Goal: Task Accomplishment & Management: Use online tool/utility

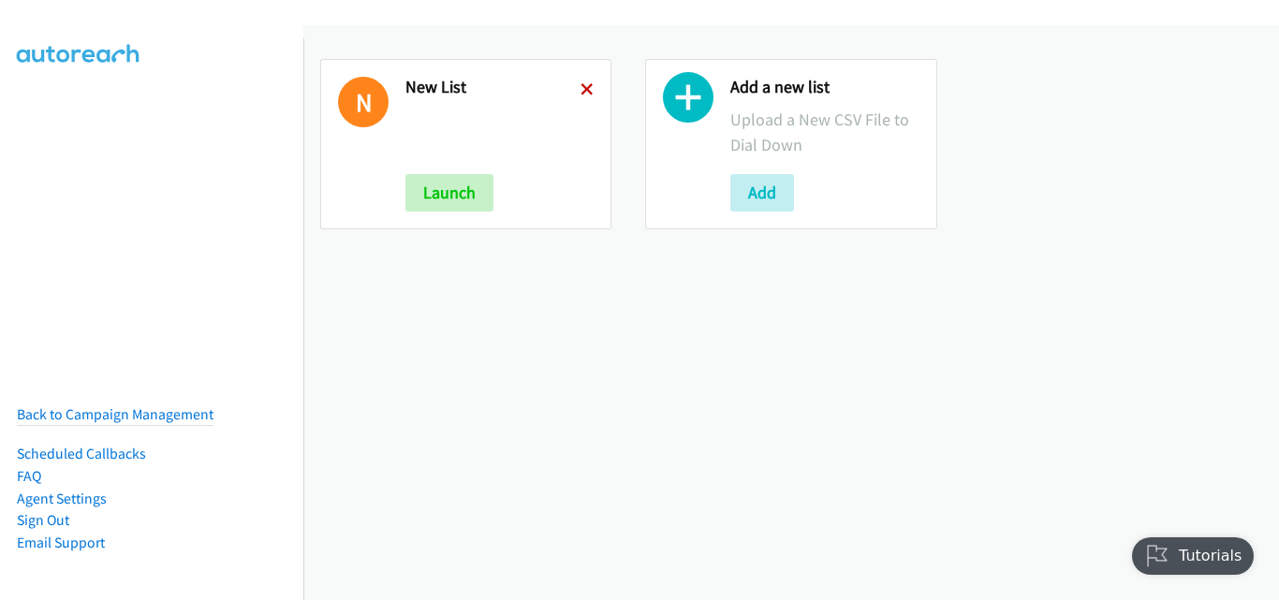
click at [582, 86] on icon at bounding box center [587, 90] width 13 height 13
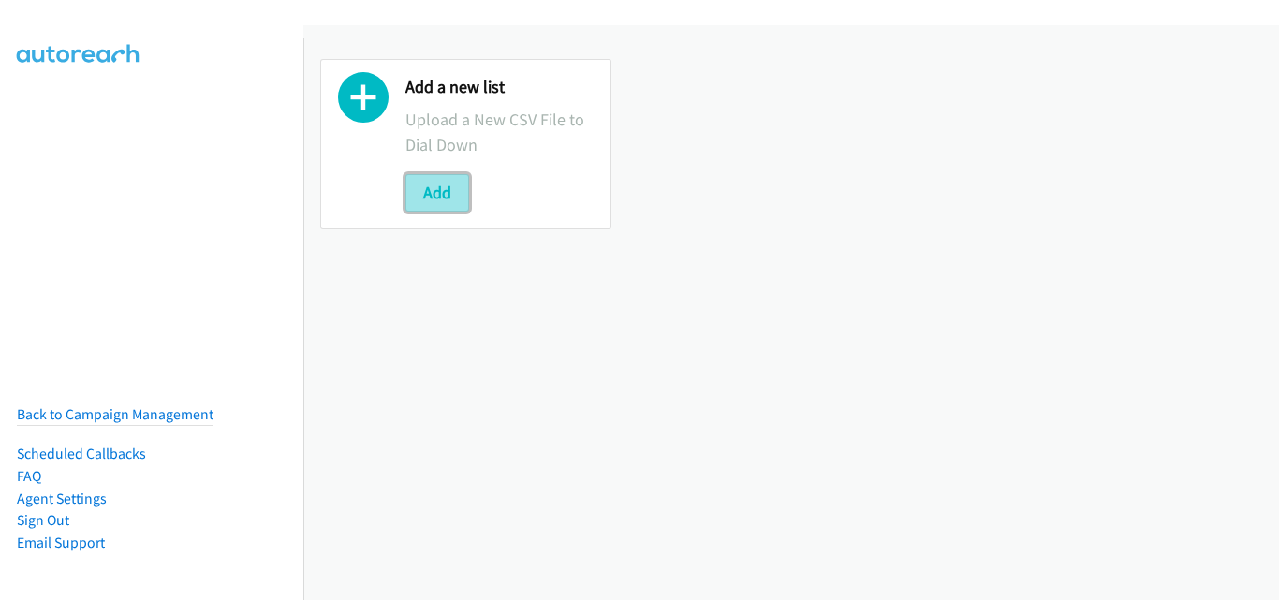
click at [442, 192] on button "Add" at bounding box center [438, 192] width 64 height 37
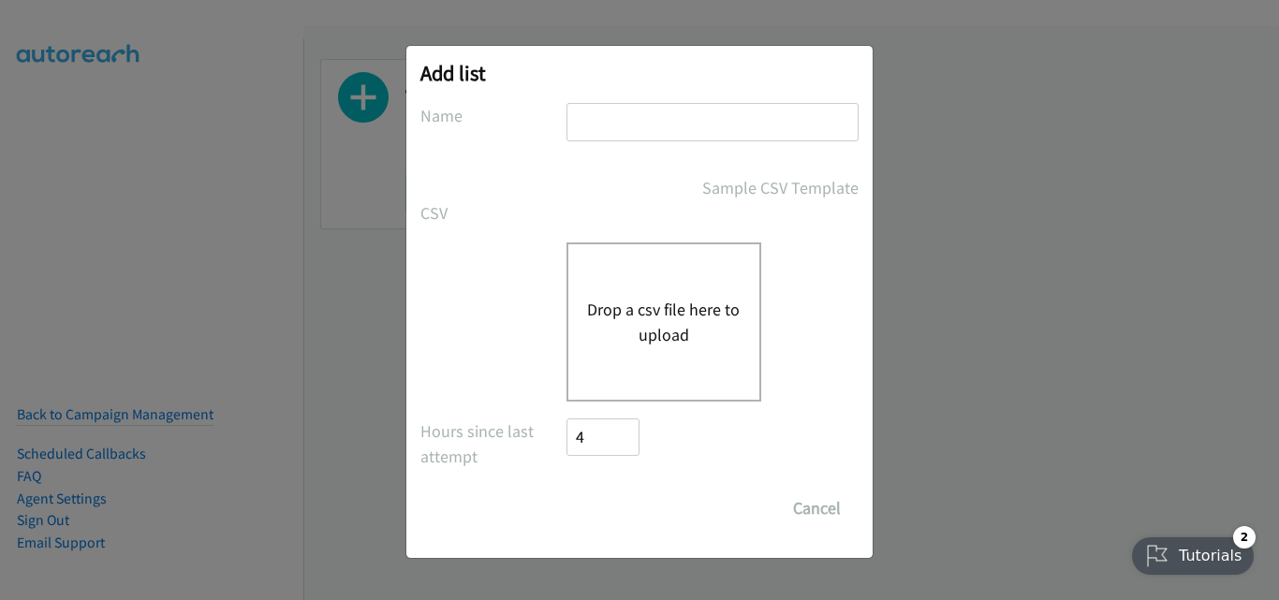
click at [598, 324] on button "Drop a csv file here to upload" at bounding box center [664, 322] width 154 height 51
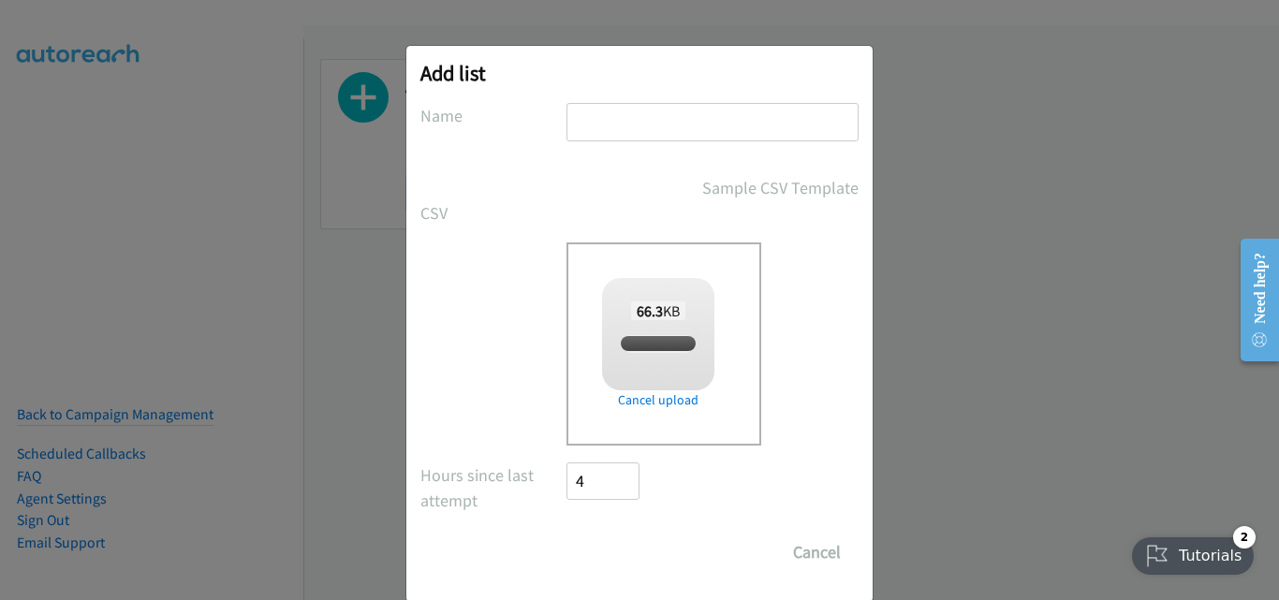
click at [647, 128] on input "text" at bounding box center [713, 122] width 292 height 38
type input "New List"
checkbox input "true"
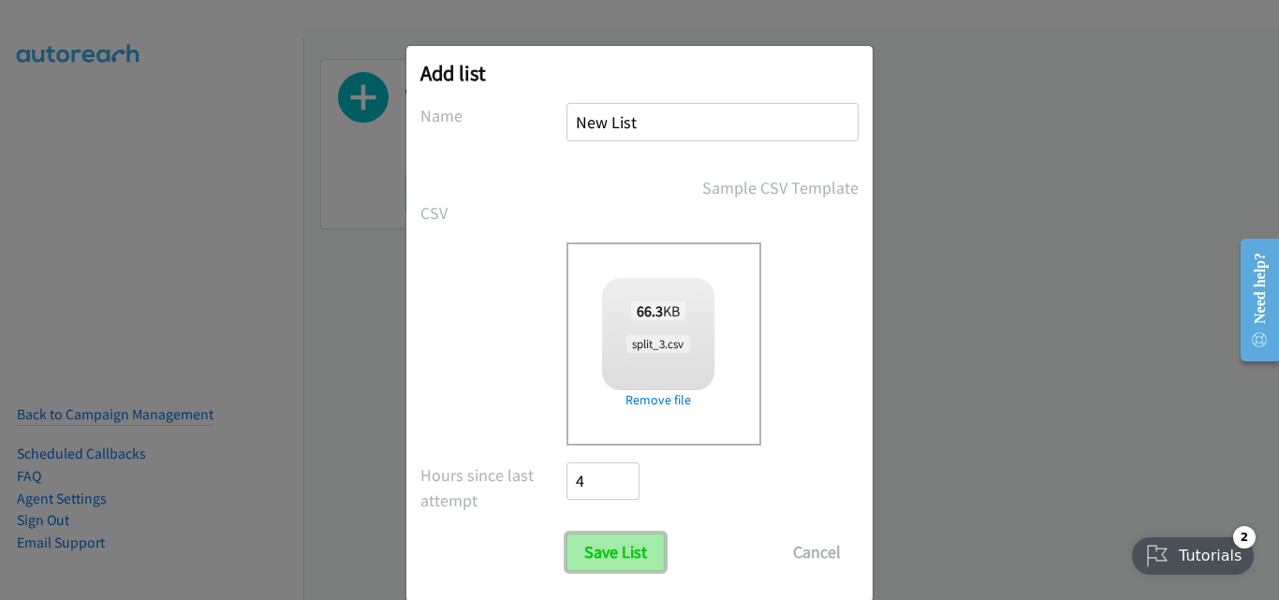
click at [610, 549] on input "Save List" at bounding box center [616, 552] width 98 height 37
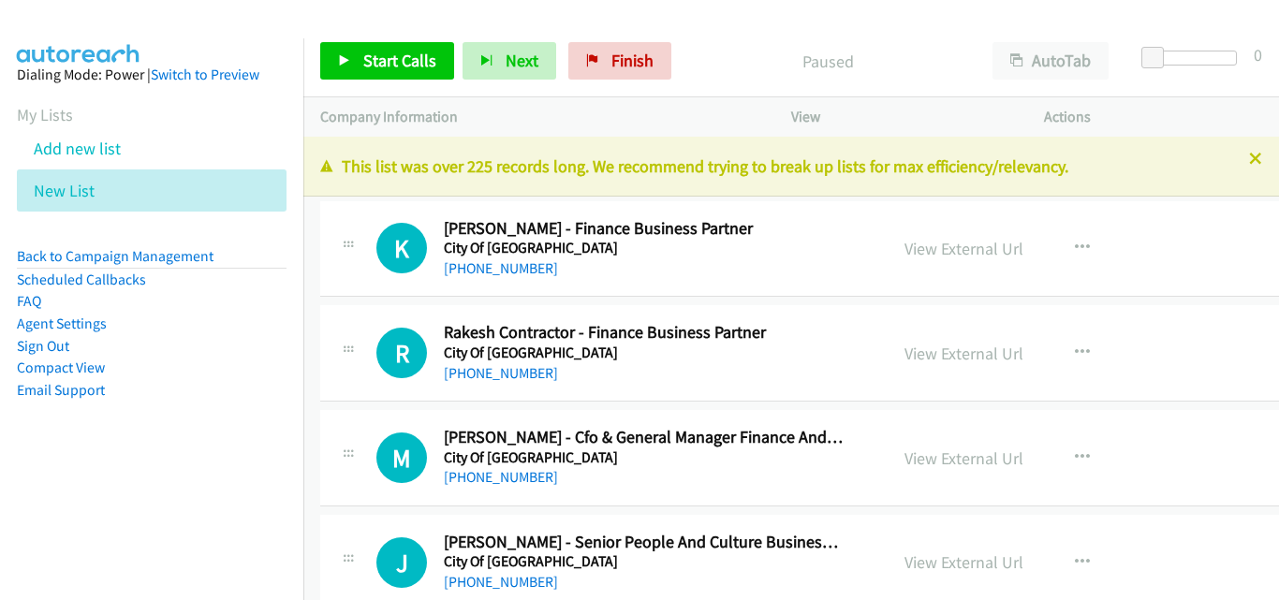
click at [1031, 0] on div "Start Calls Pause Next Finish Paused AutoTab AutoTab 0 Company Information Info…" at bounding box center [639, 0] width 1279 height 0
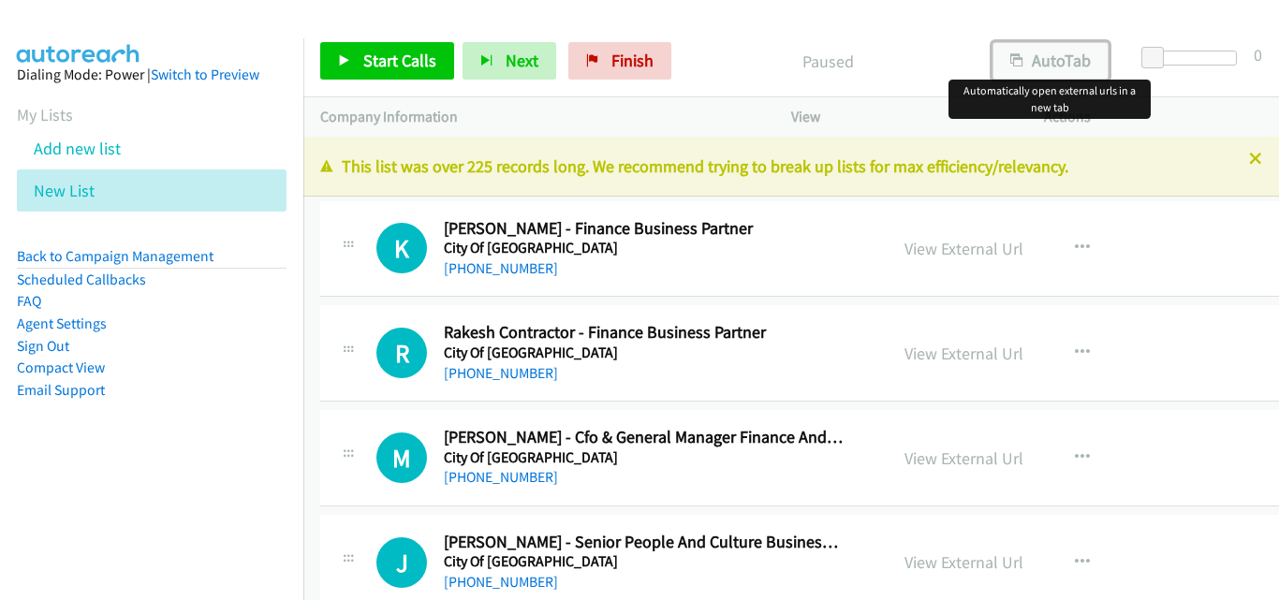
click at [1031, 62] on button "AutoTab" at bounding box center [1051, 60] width 116 height 37
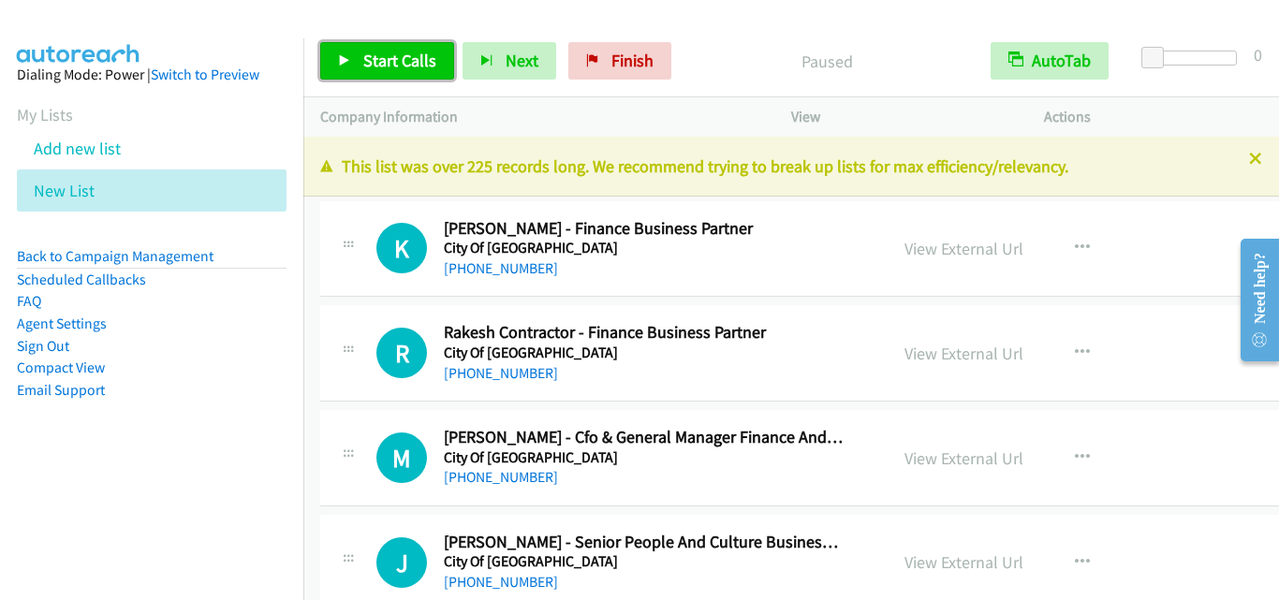
click at [406, 64] on span "Start Calls" at bounding box center [399, 61] width 73 height 22
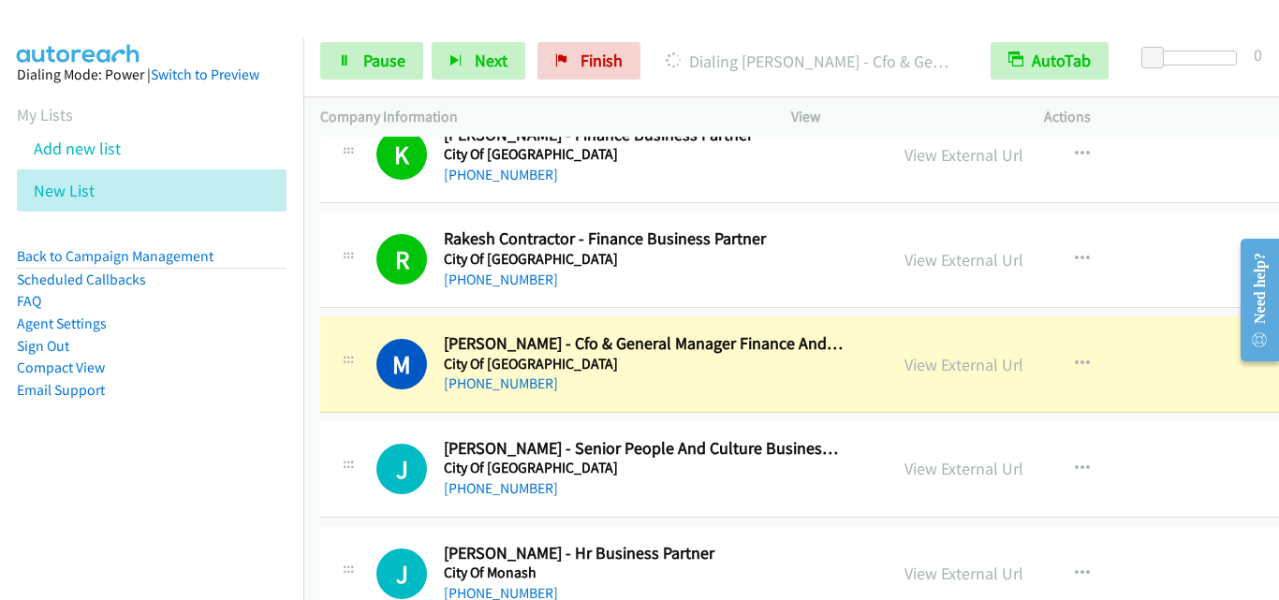
scroll to position [281, 0]
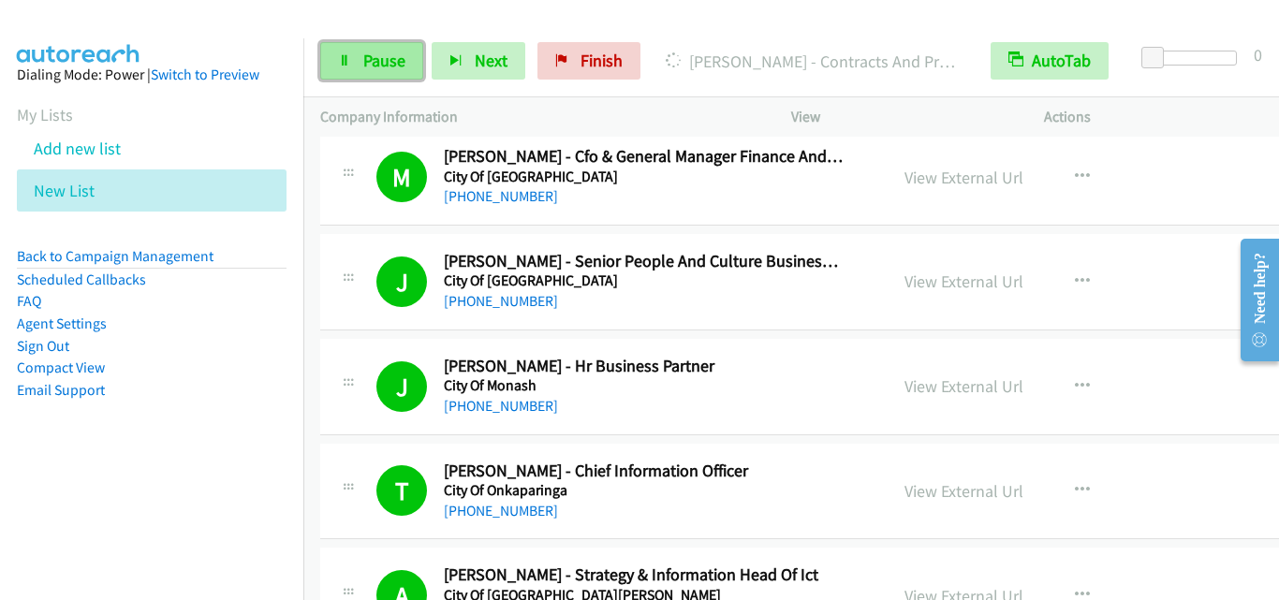
click at [379, 57] on span "Pause" at bounding box center [384, 61] width 42 height 22
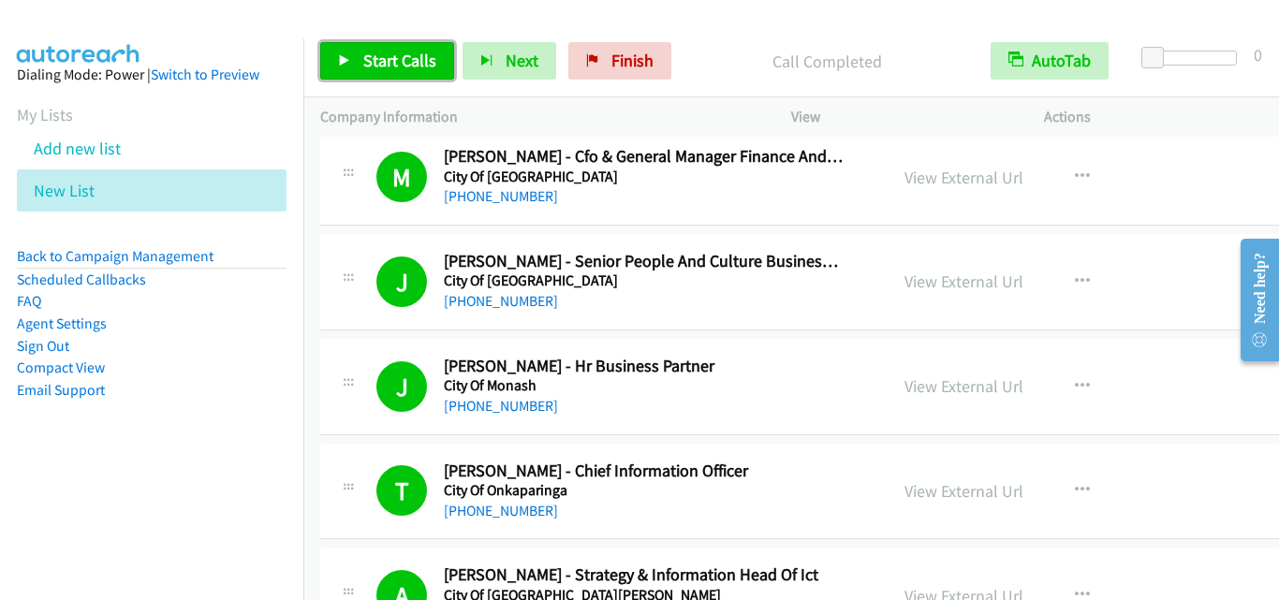
click at [398, 63] on span "Start Calls" at bounding box center [399, 61] width 73 height 22
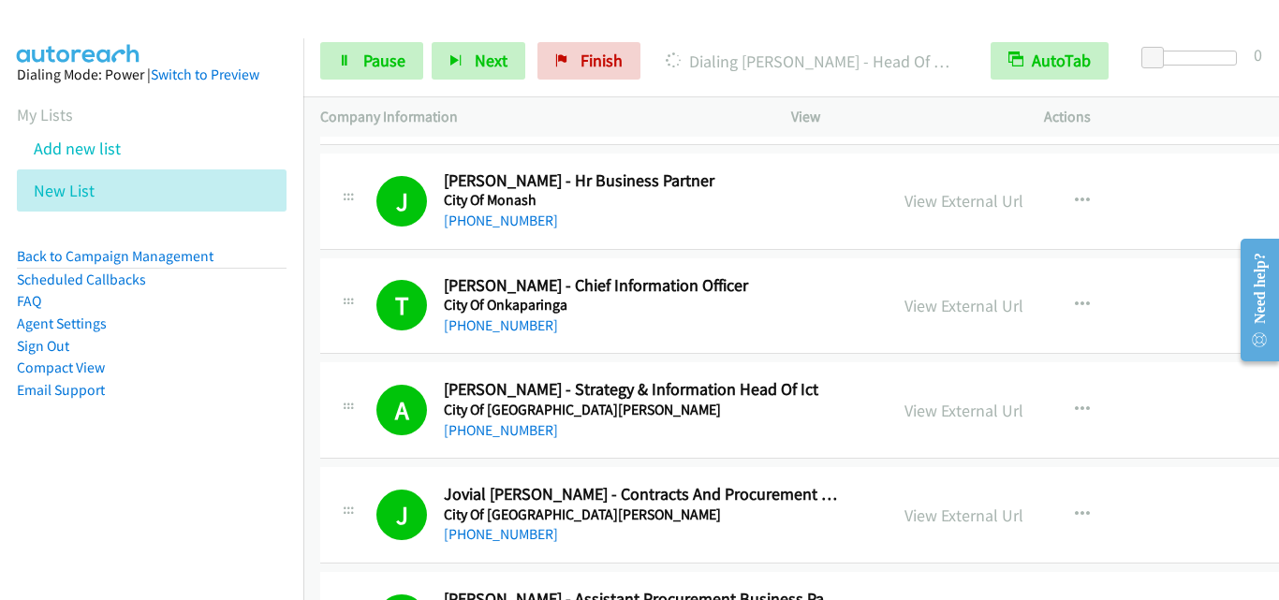
scroll to position [468, 0]
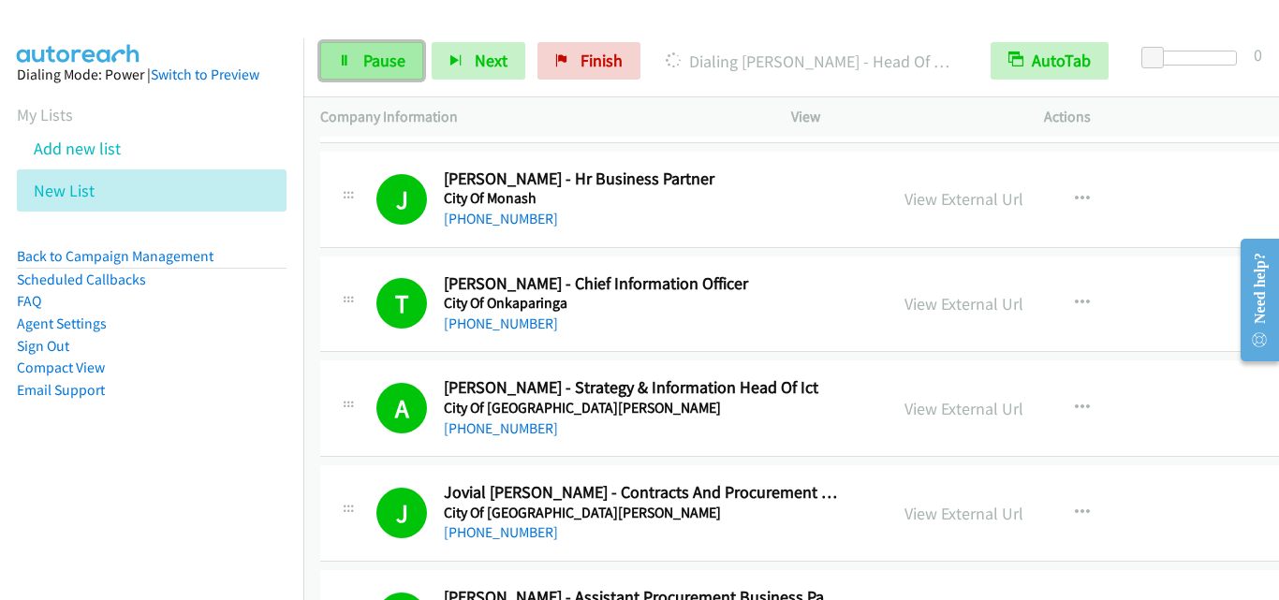
click at [368, 71] on link "Pause" at bounding box center [371, 60] width 103 height 37
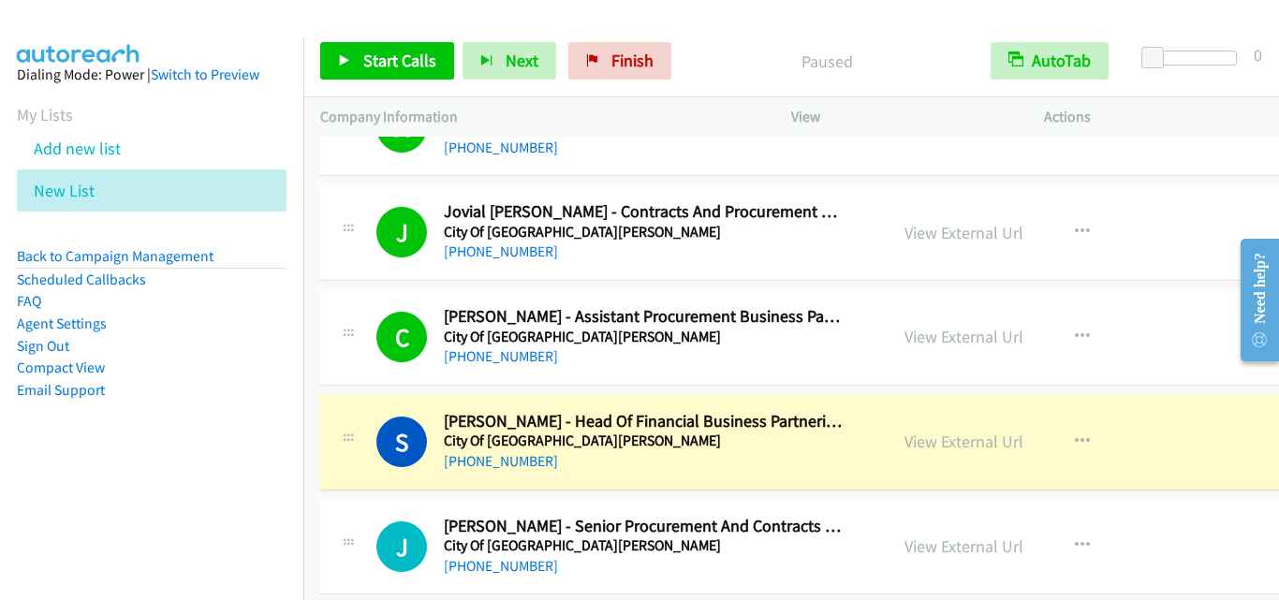
scroll to position [843, 0]
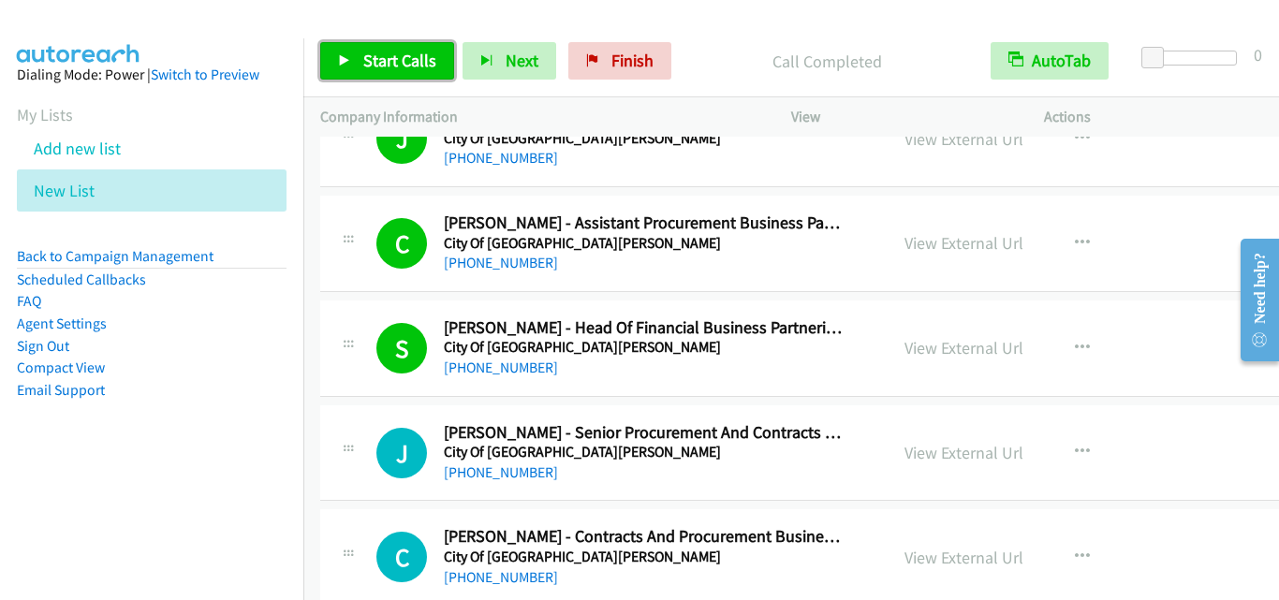
click at [404, 68] on span "Start Calls" at bounding box center [399, 61] width 73 height 22
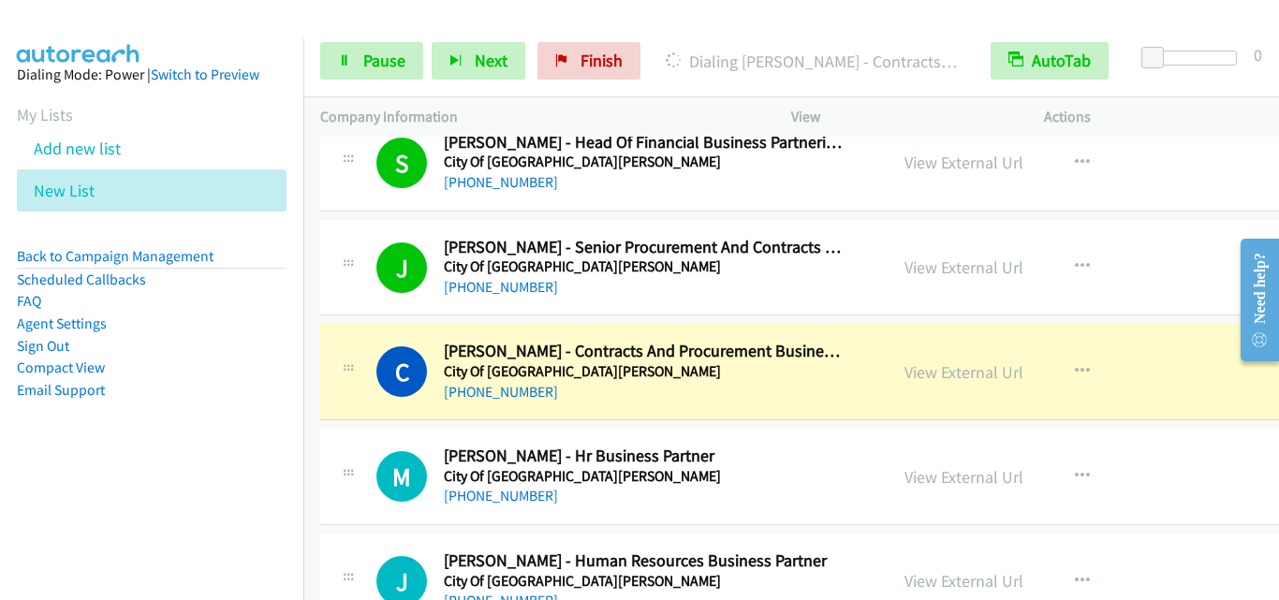
scroll to position [1030, 0]
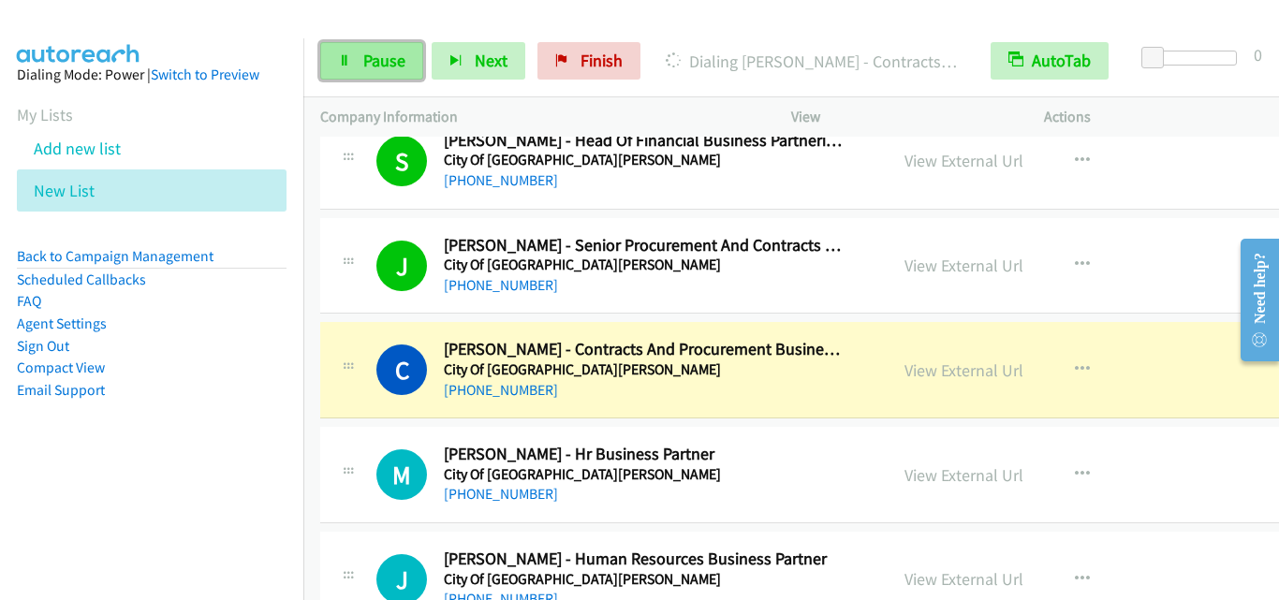
click at [398, 61] on span "Pause" at bounding box center [384, 61] width 42 height 22
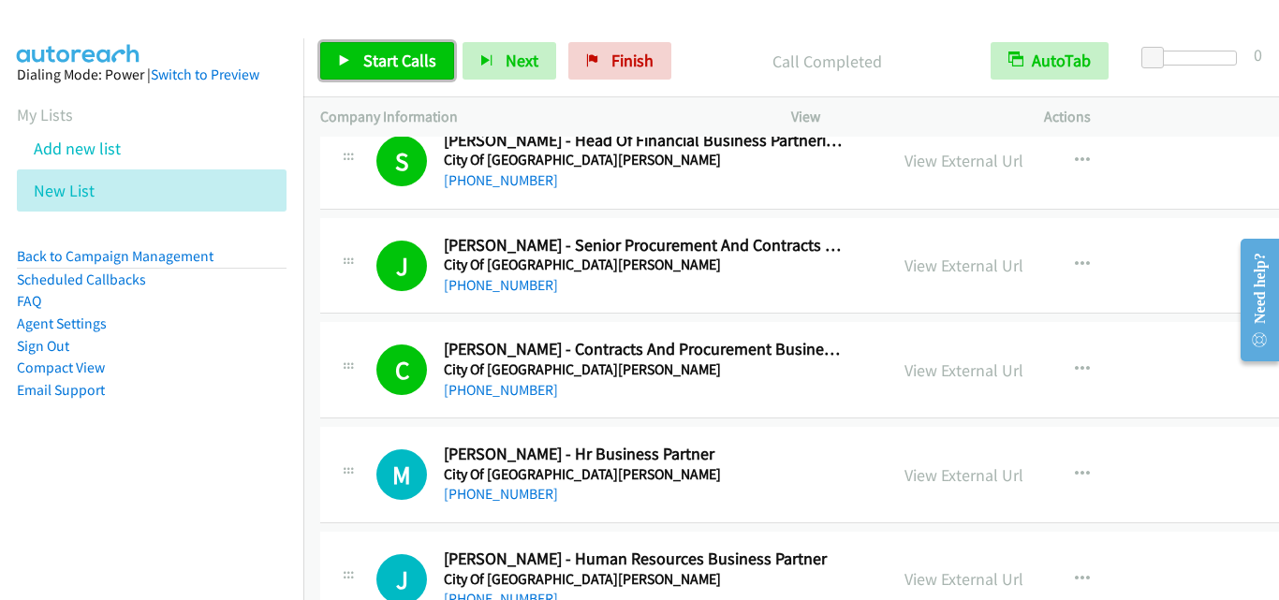
click at [377, 73] on link "Start Calls" at bounding box center [387, 60] width 134 height 37
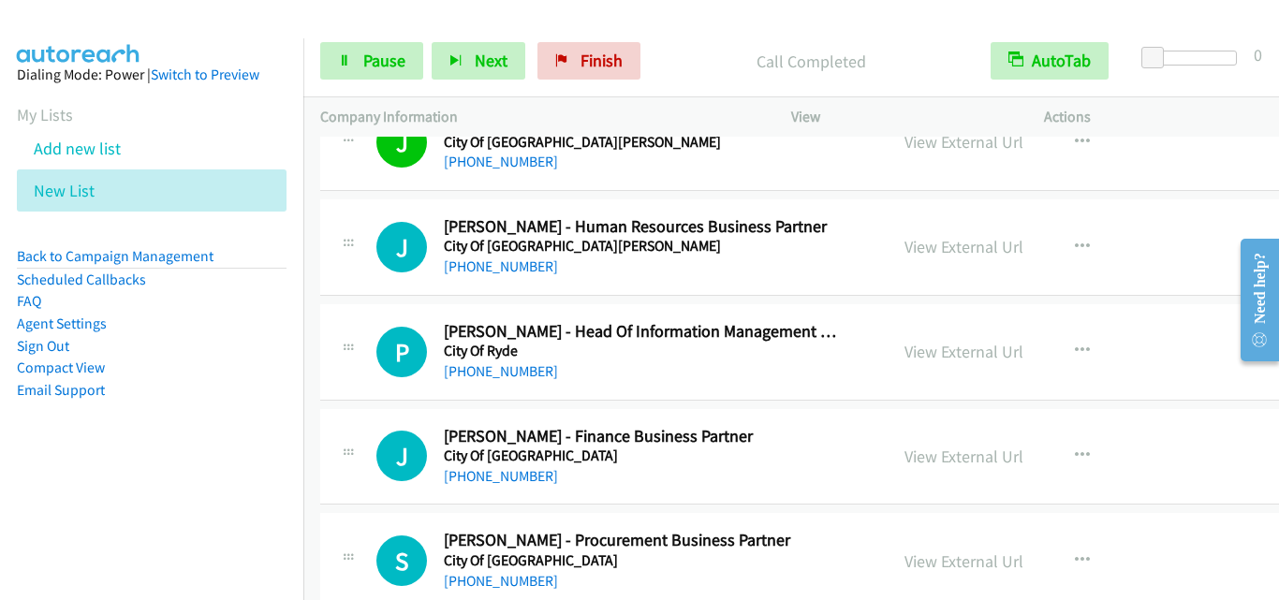
scroll to position [1498, 0]
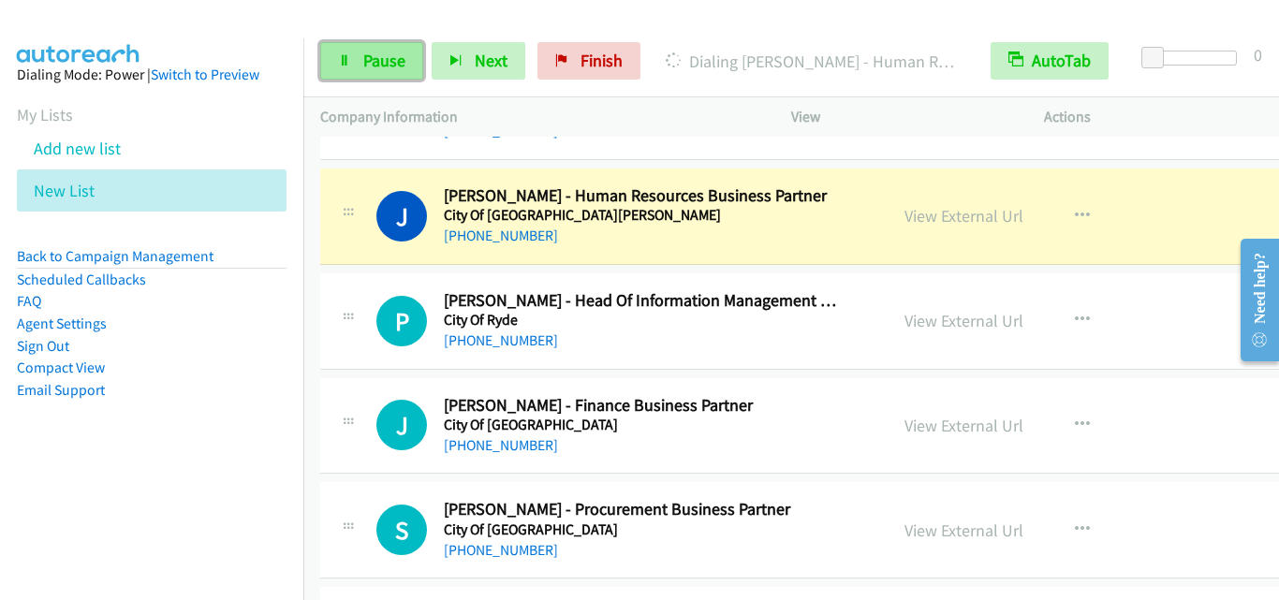
click at [376, 60] on span "Pause" at bounding box center [384, 61] width 42 height 22
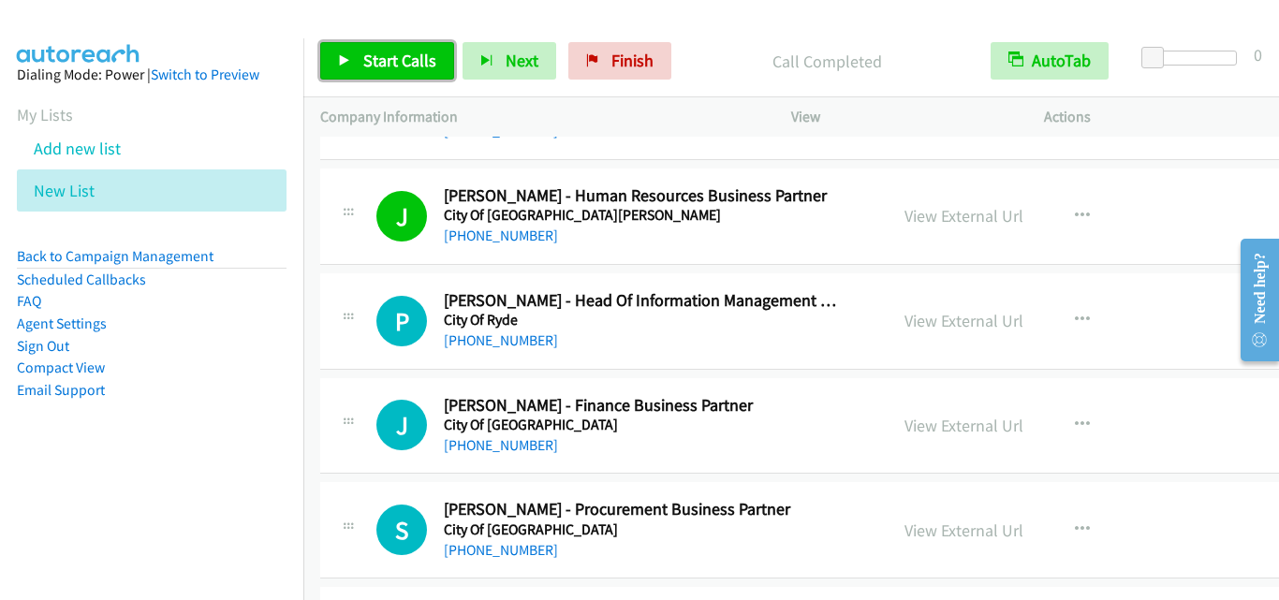
click at [399, 53] on span "Start Calls" at bounding box center [399, 61] width 73 height 22
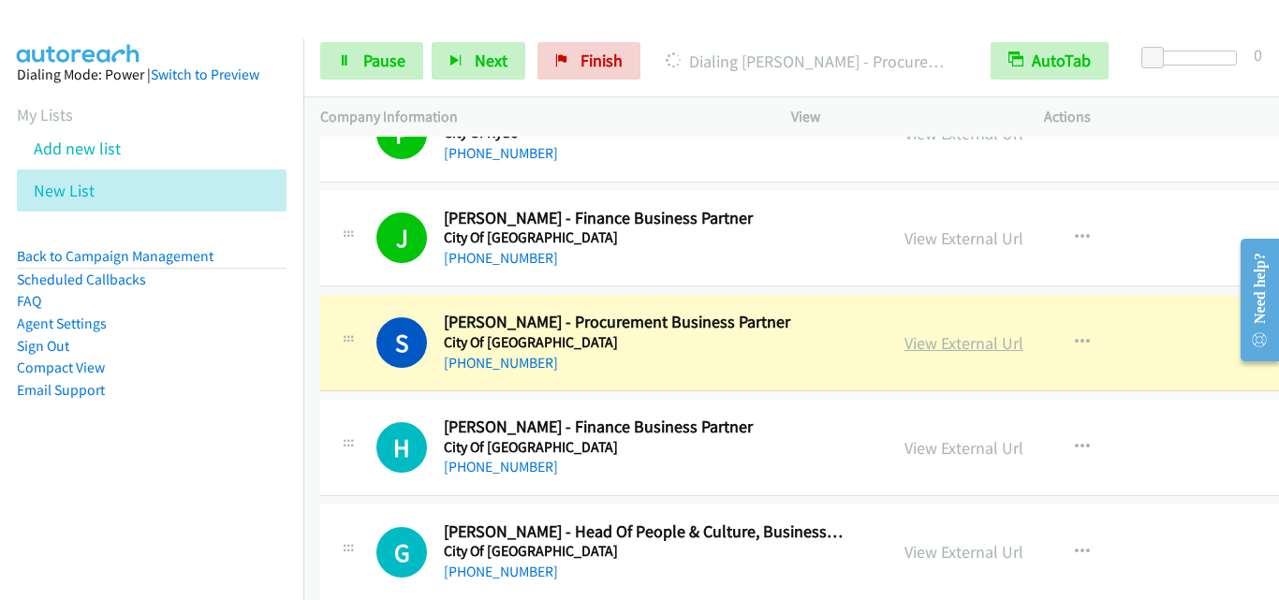
scroll to position [1779, 0]
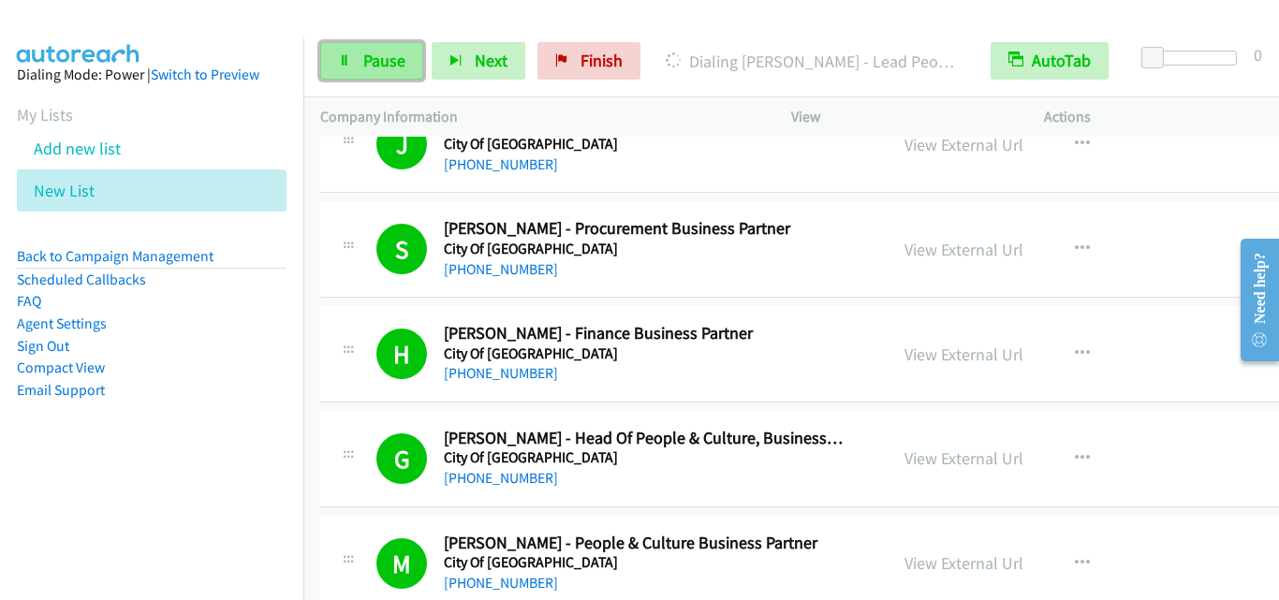
click at [365, 72] on link "Pause" at bounding box center [371, 60] width 103 height 37
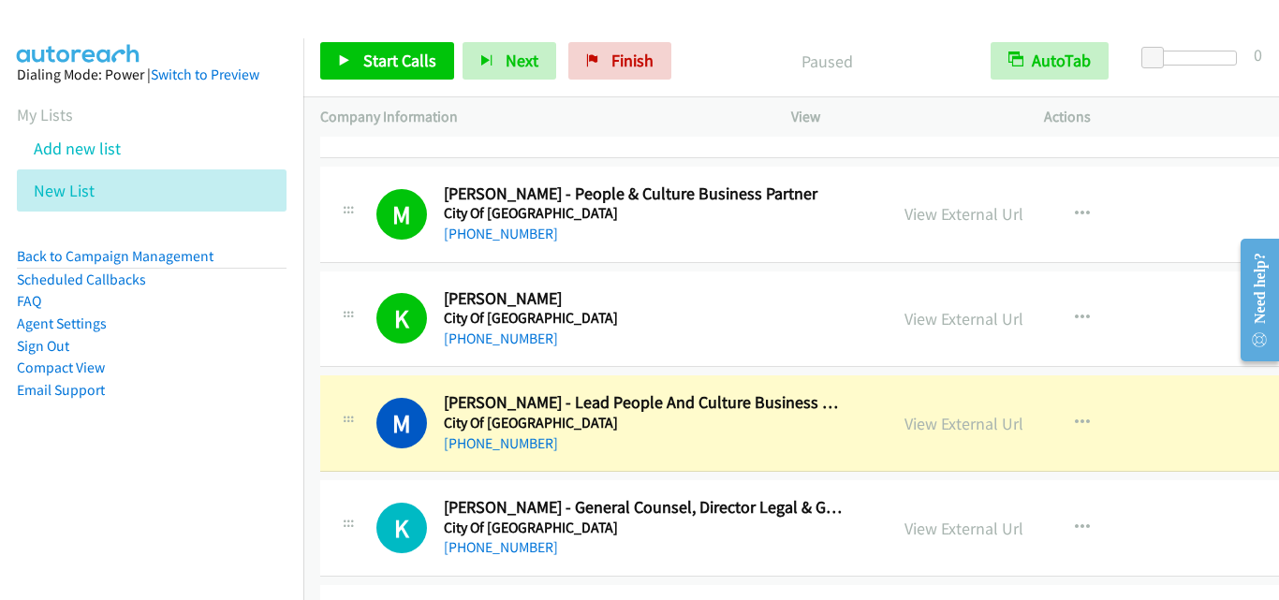
scroll to position [2154, 0]
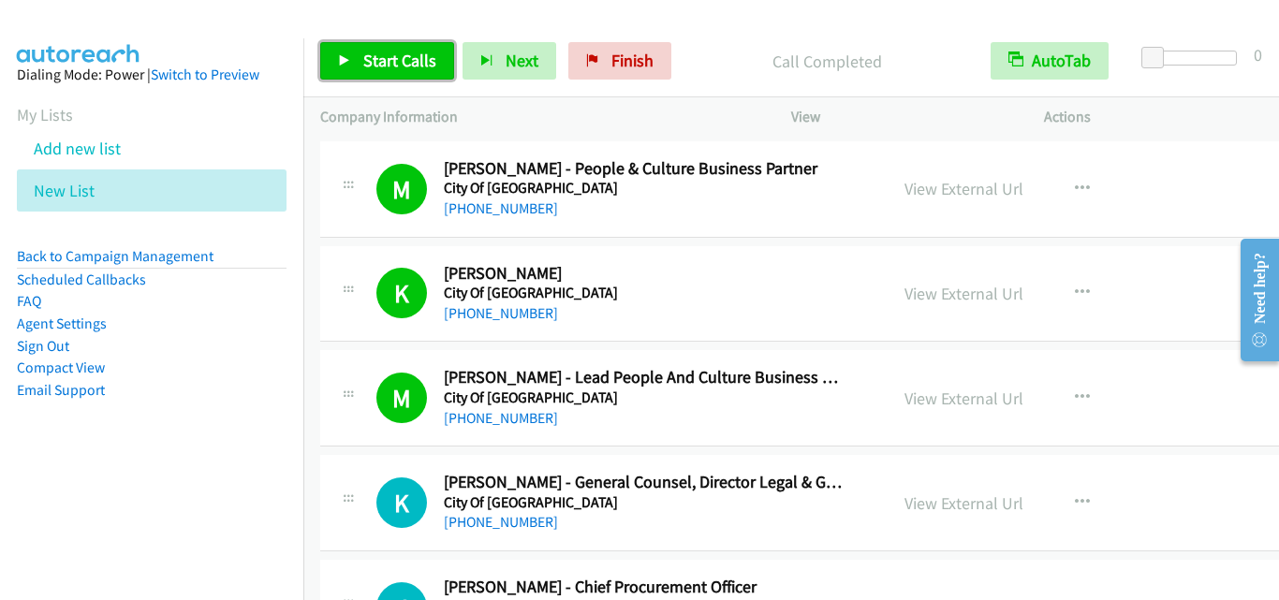
click at [340, 62] on icon at bounding box center [344, 61] width 13 height 13
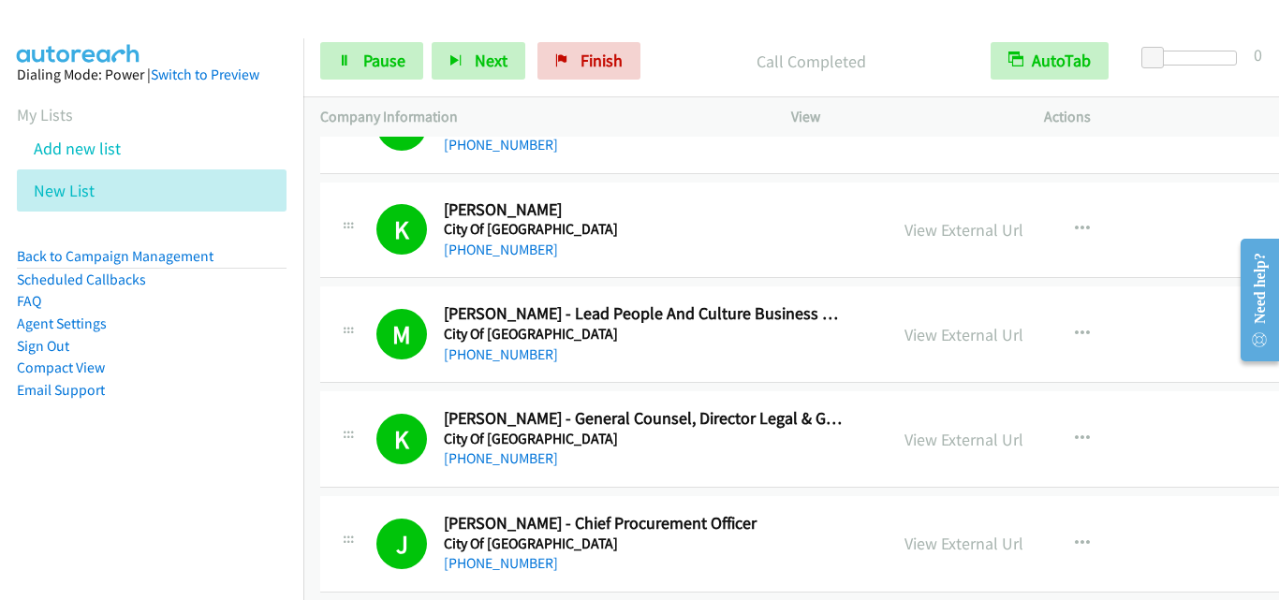
scroll to position [2248, 0]
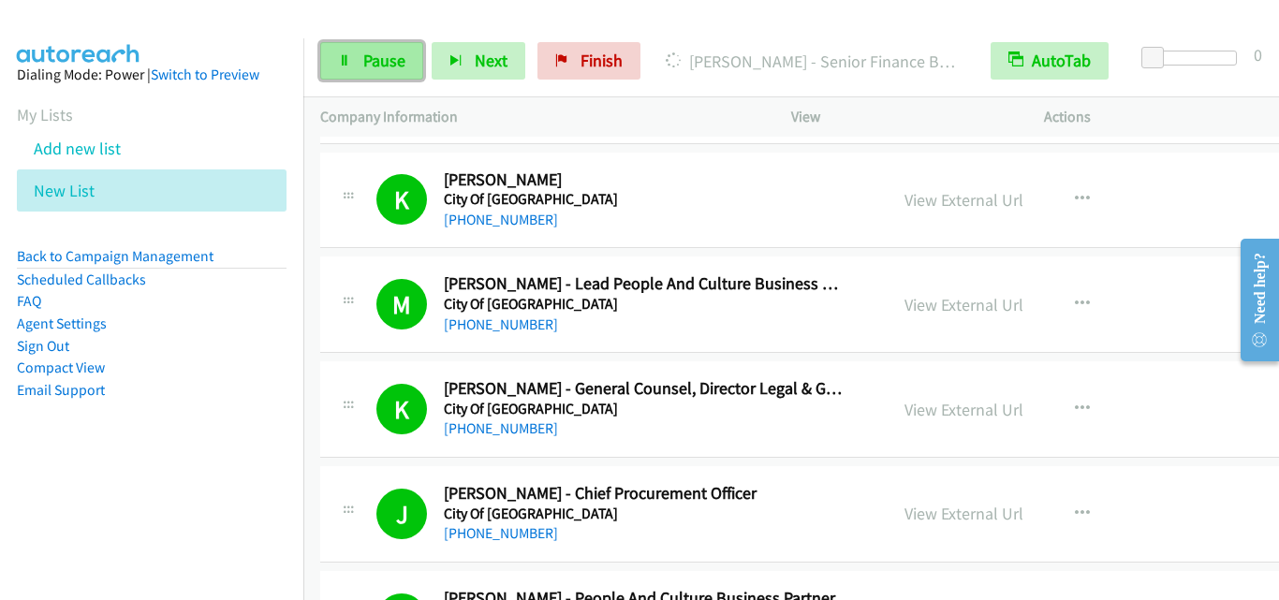
click at [397, 71] on link "Pause" at bounding box center [371, 60] width 103 height 37
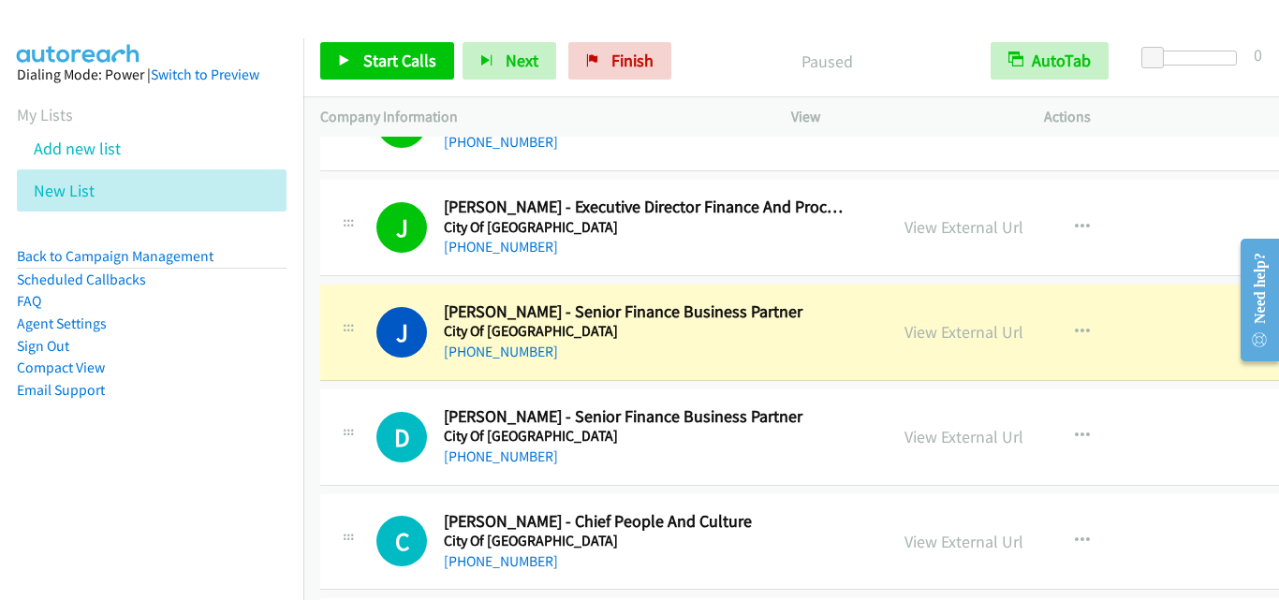
scroll to position [3091, 0]
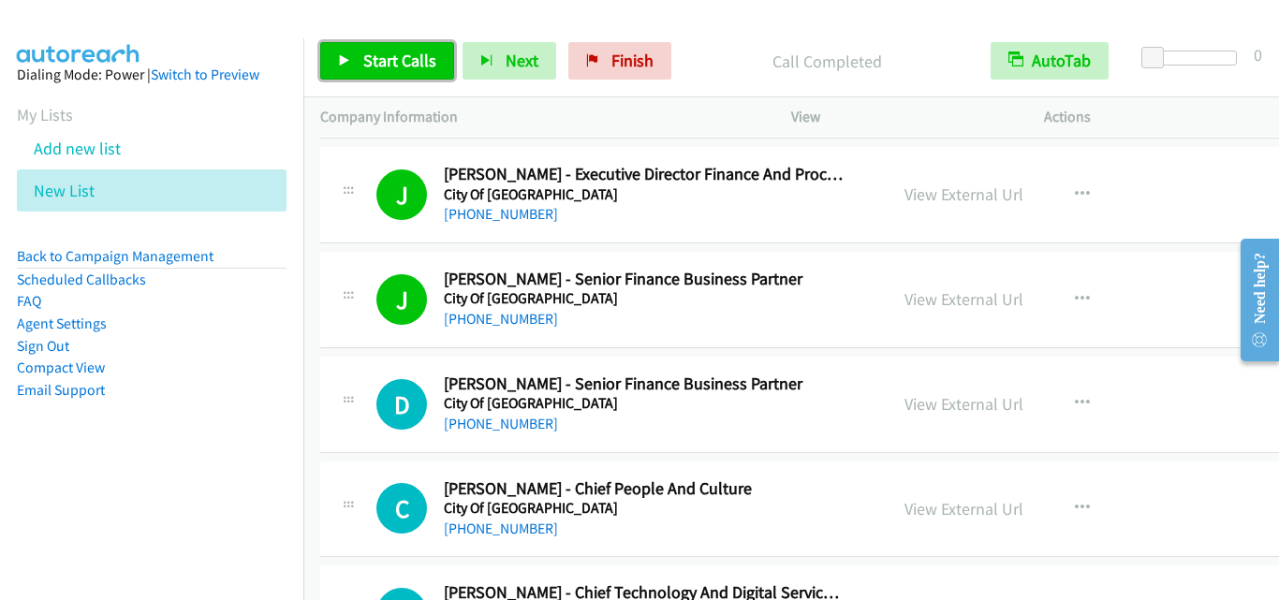
drag, startPoint x: 386, startPoint y: 60, endPoint x: 441, endPoint y: 56, distance: 55.4
click at [386, 61] on span "Start Calls" at bounding box center [399, 61] width 73 height 22
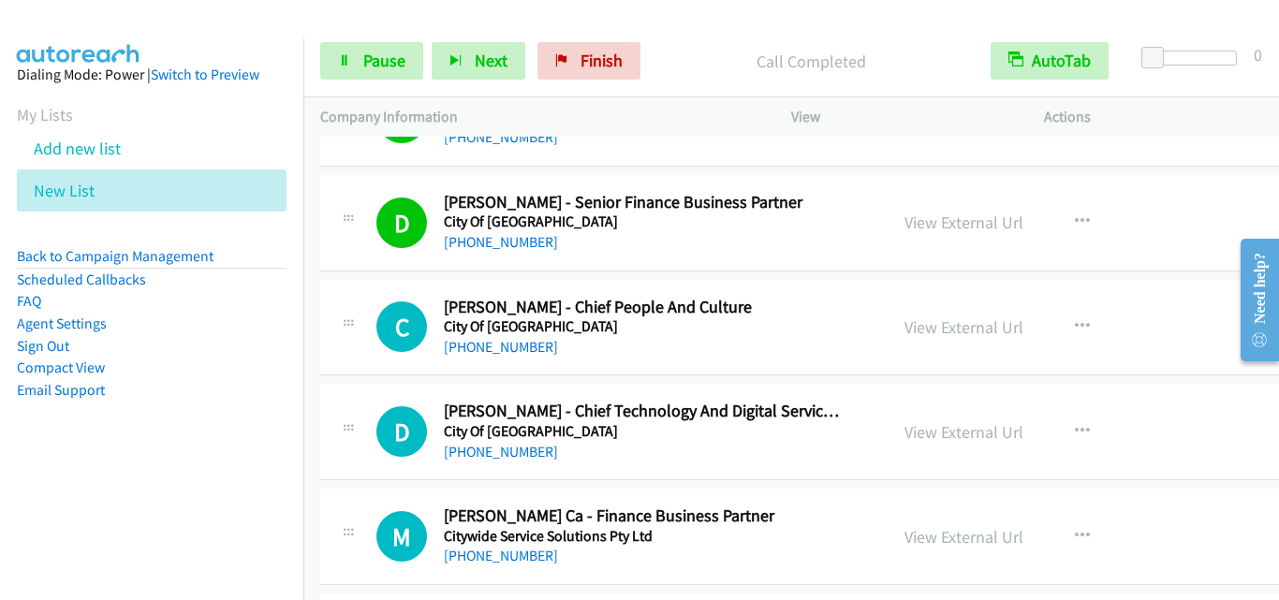
scroll to position [3278, 0]
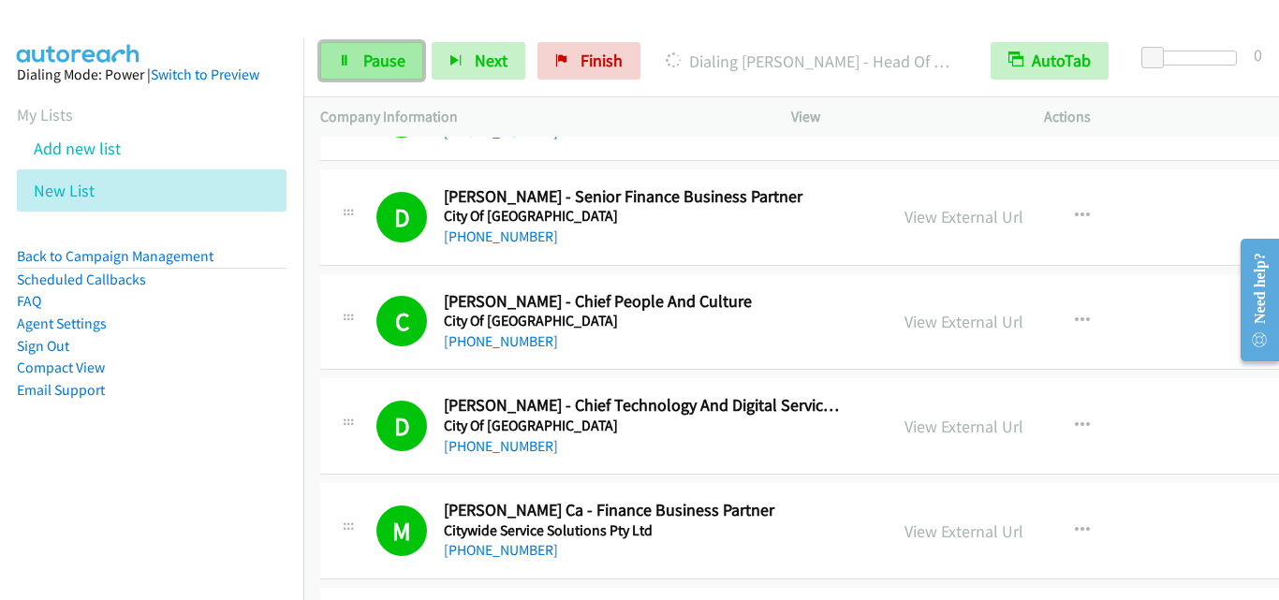
click at [385, 68] on span "Pause" at bounding box center [384, 61] width 42 height 22
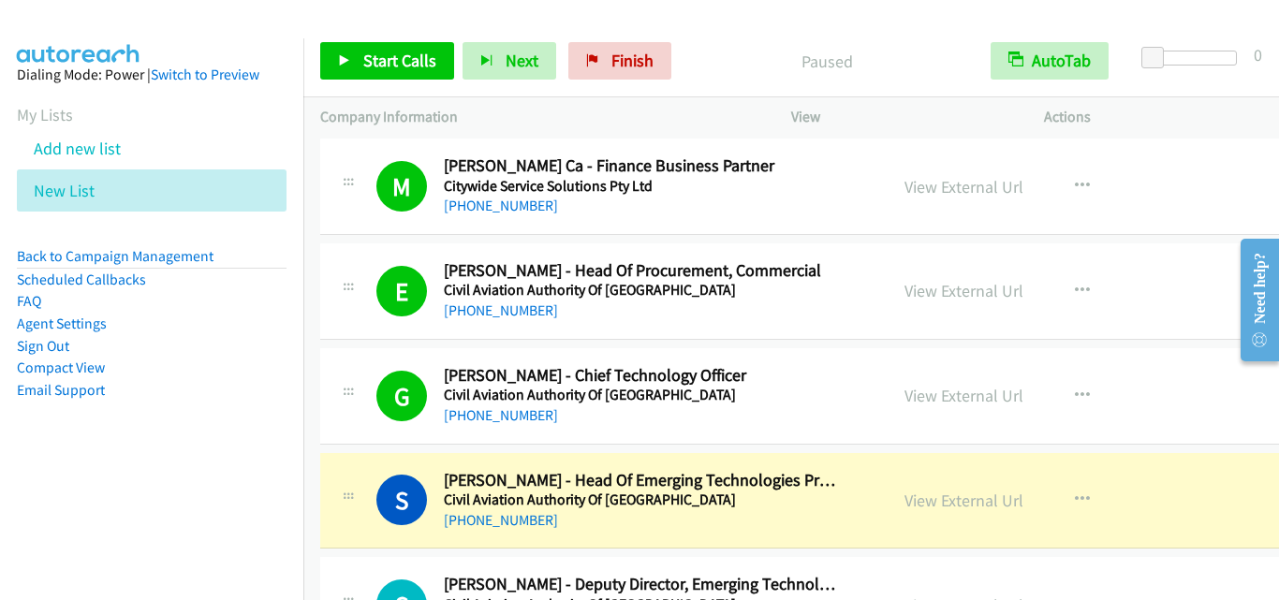
scroll to position [3746, 0]
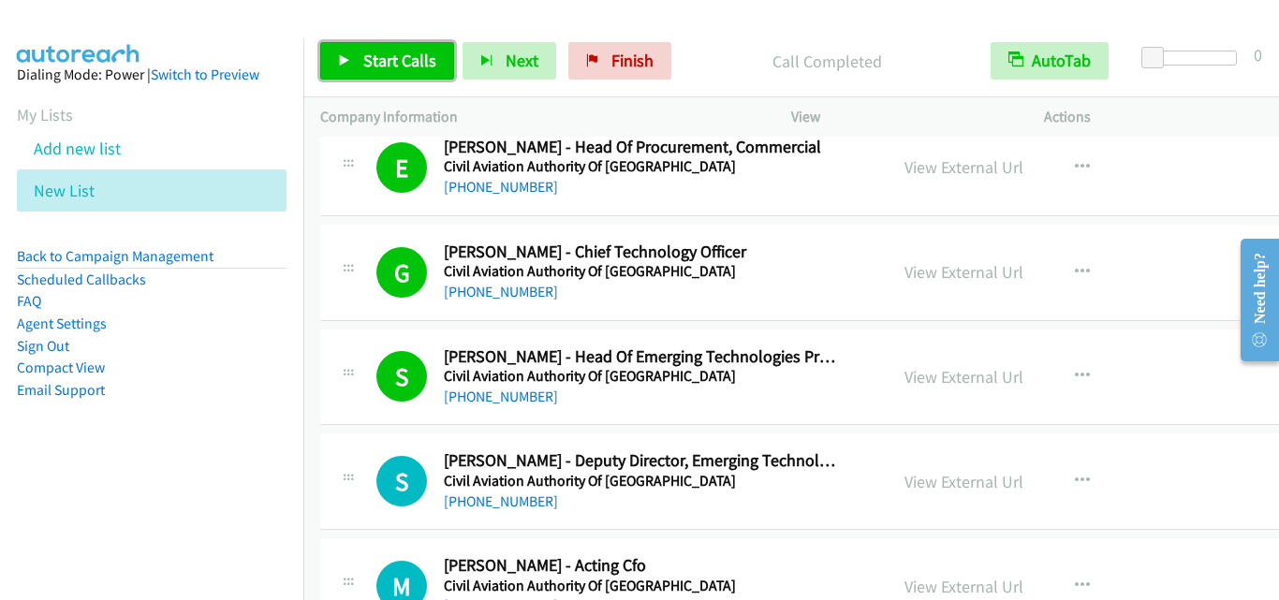
click at [353, 55] on link "Start Calls" at bounding box center [387, 60] width 134 height 37
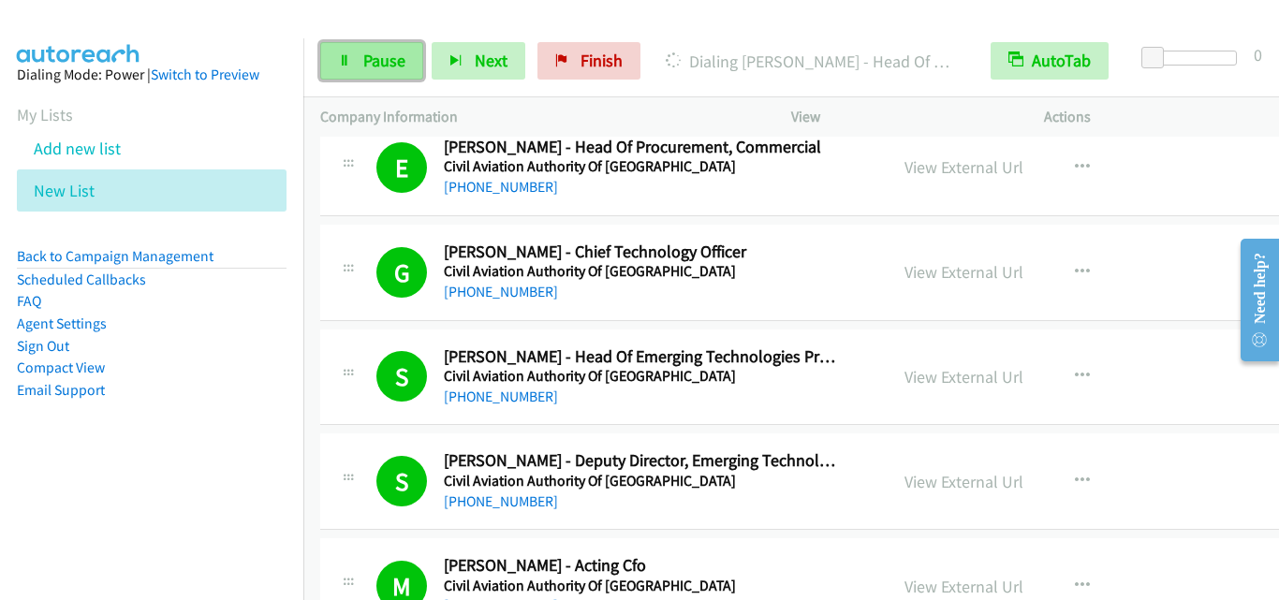
click at [398, 64] on span "Pause" at bounding box center [384, 61] width 42 height 22
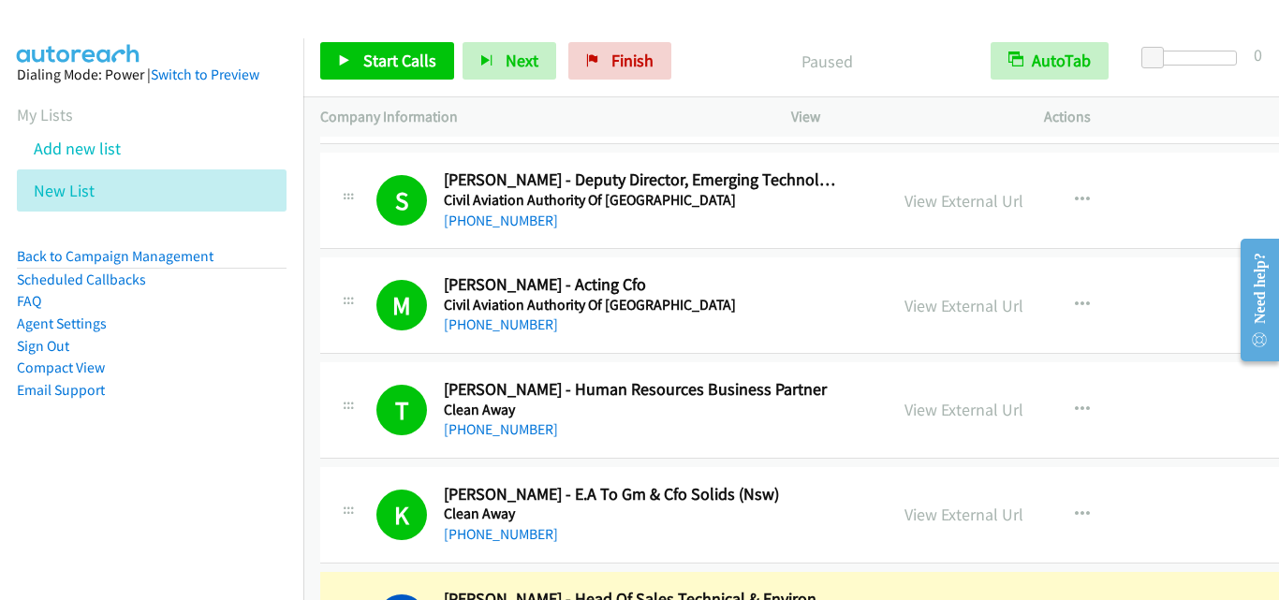
scroll to position [4308, 0]
